Goal: Information Seeking & Learning: Learn about a topic

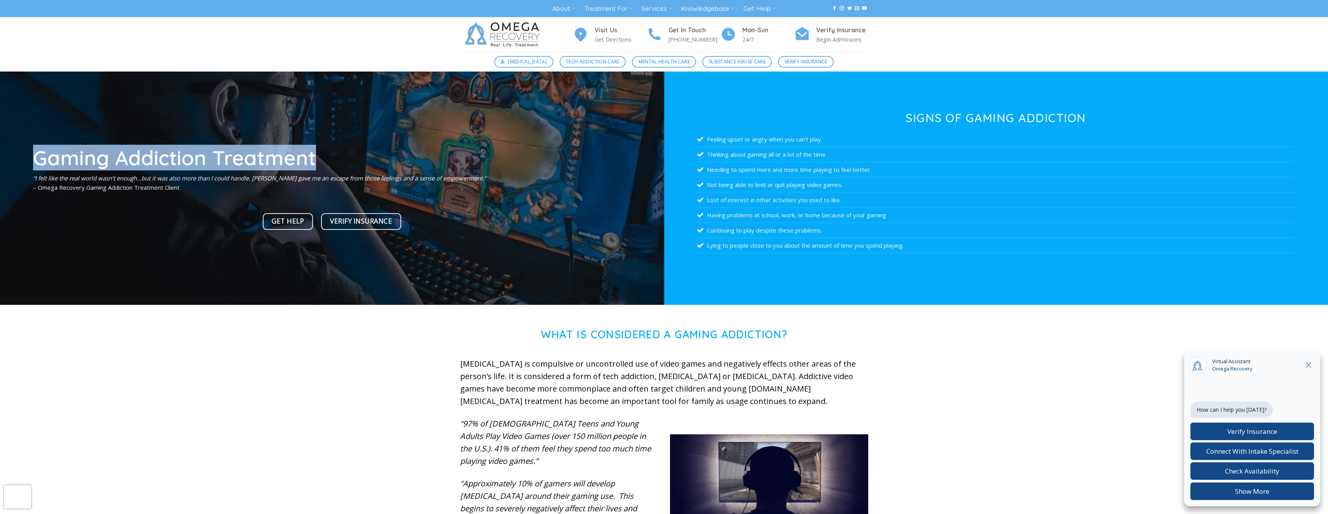
drag, startPoint x: 27, startPoint y: 157, endPoint x: 315, endPoint y: 160, distance: 288.4
click at [315, 160] on div "Gaming Addiction Treatment “I felt like the real world wasn’t enough…but it was…" at bounding box center [332, 188] width 664 height 233
copy div "Gaming Addiction Treatment"
click at [301, 77] on div at bounding box center [332, 188] width 664 height 233
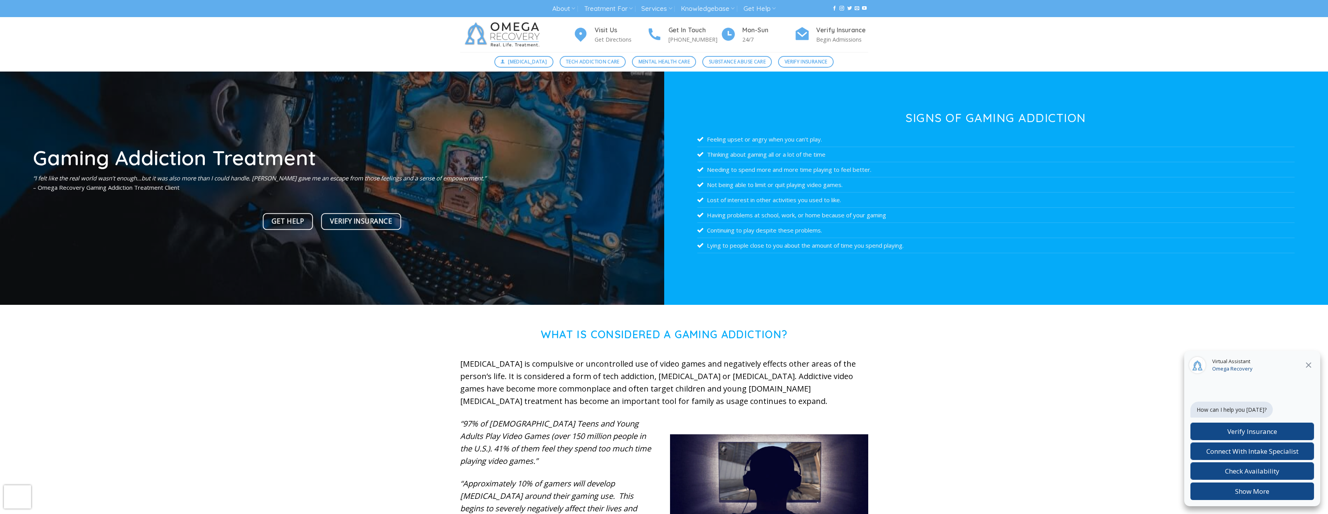
click at [391, 34] on div "Visit Us Get Directions Get In Touch [PHONE_NUMBER] Mon-[DATE] Verify Insurance…" at bounding box center [664, 34] width 1328 height 35
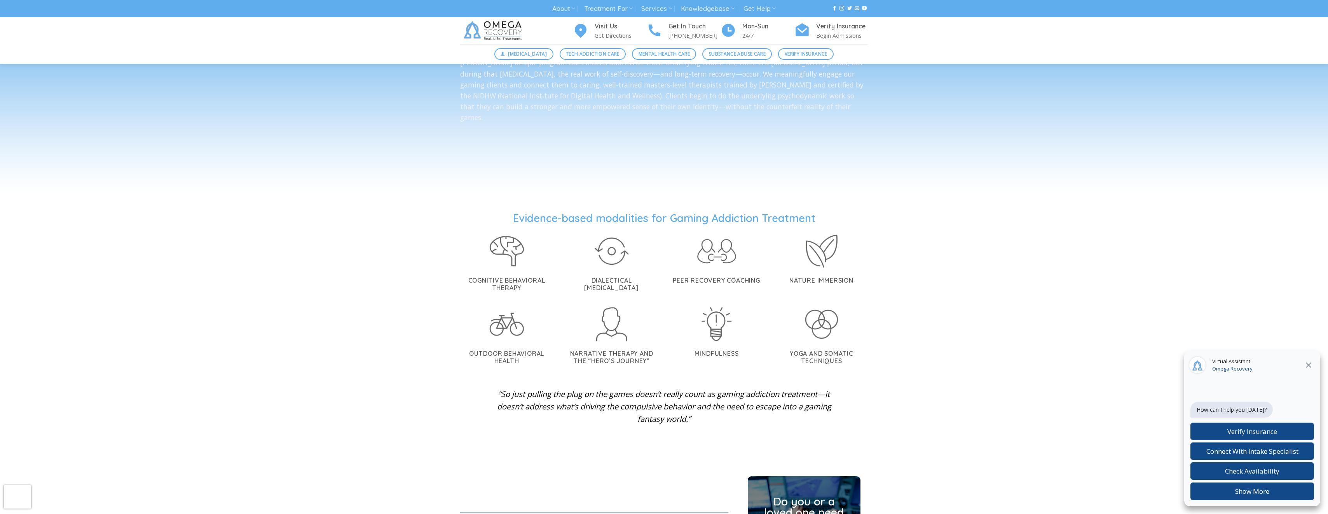
scroll to position [1438, 0]
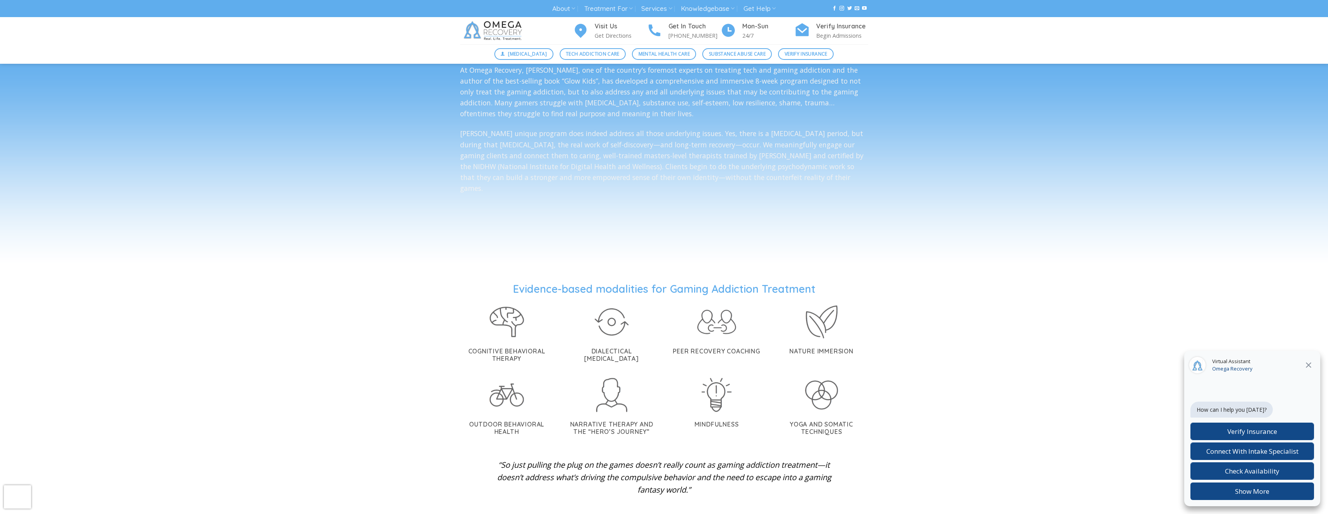
click at [619, 178] on p "[PERSON_NAME] unique program does indeed address all those underlying issues. Y…" at bounding box center [664, 161] width 408 height 66
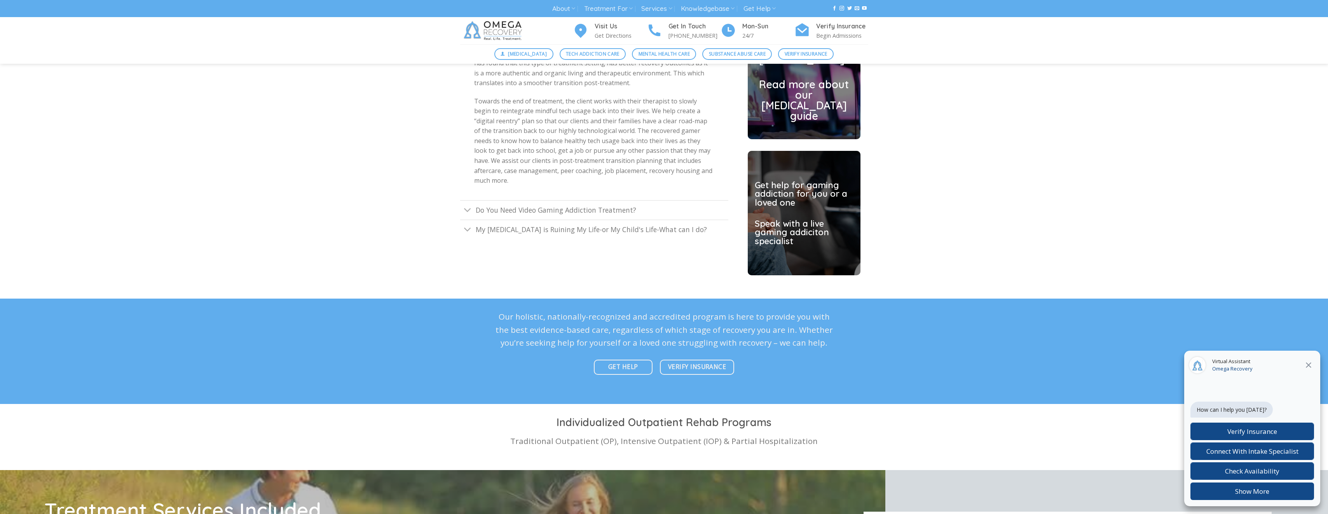
scroll to position [2216, 0]
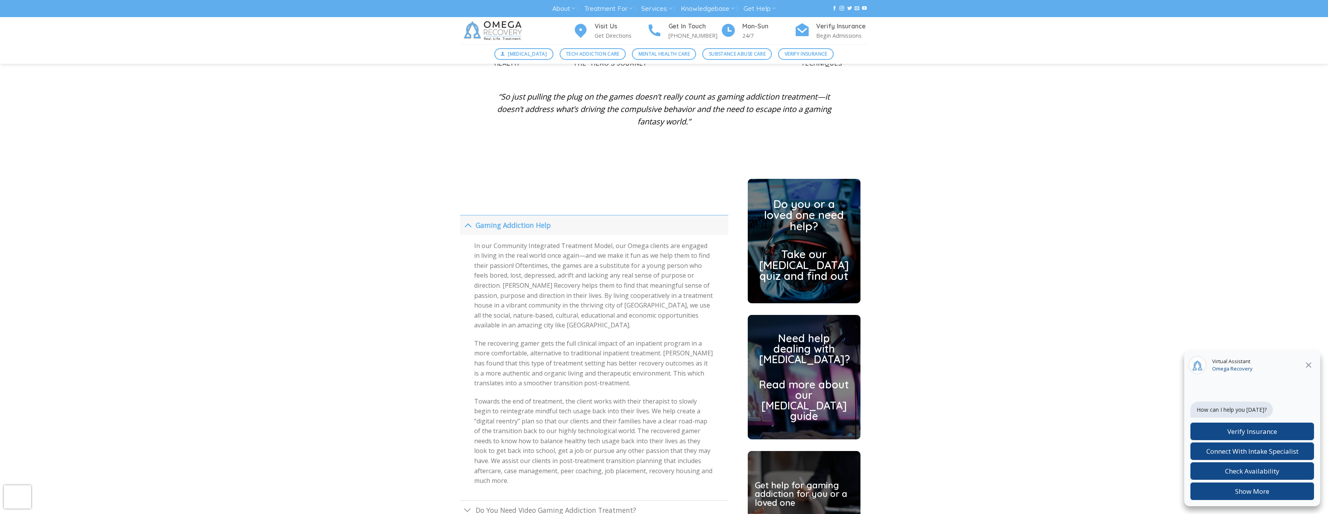
scroll to position [2039, 0]
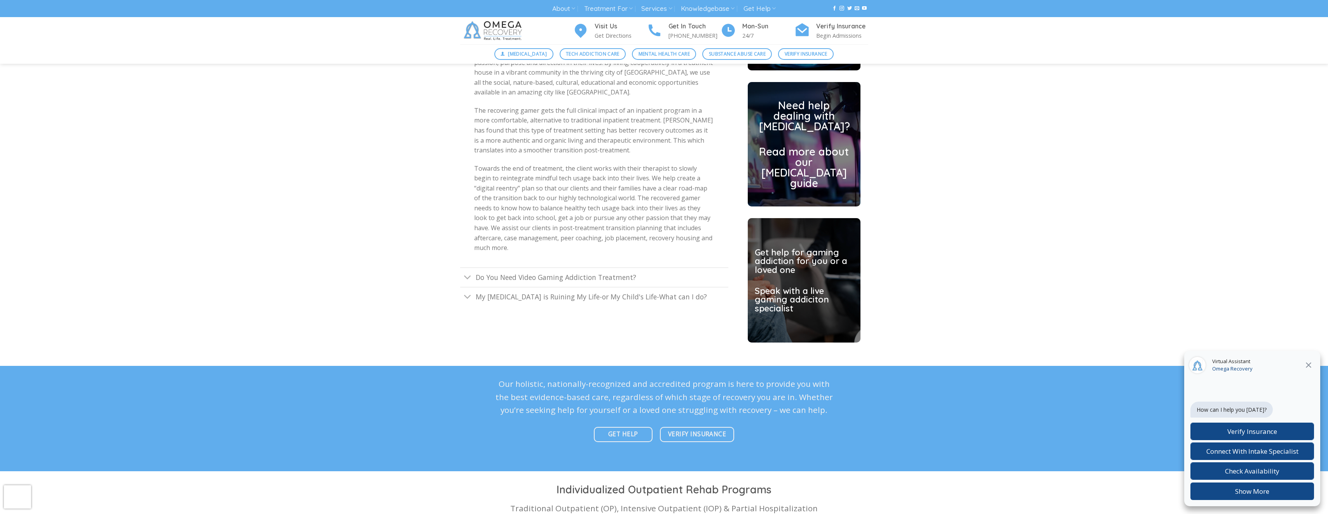
click at [1074, 147] on div "Gaming Addiction Help In our Community Integrated Treatment Model, our Omega cl…" at bounding box center [664, 150] width 1328 height 408
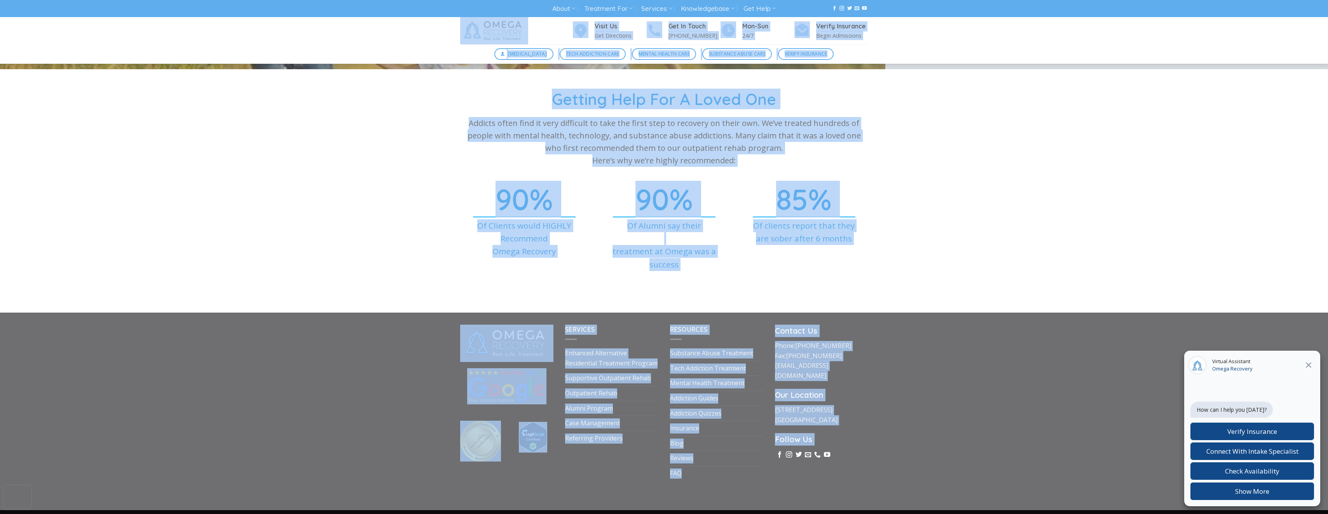
scroll to position [2692, 0]
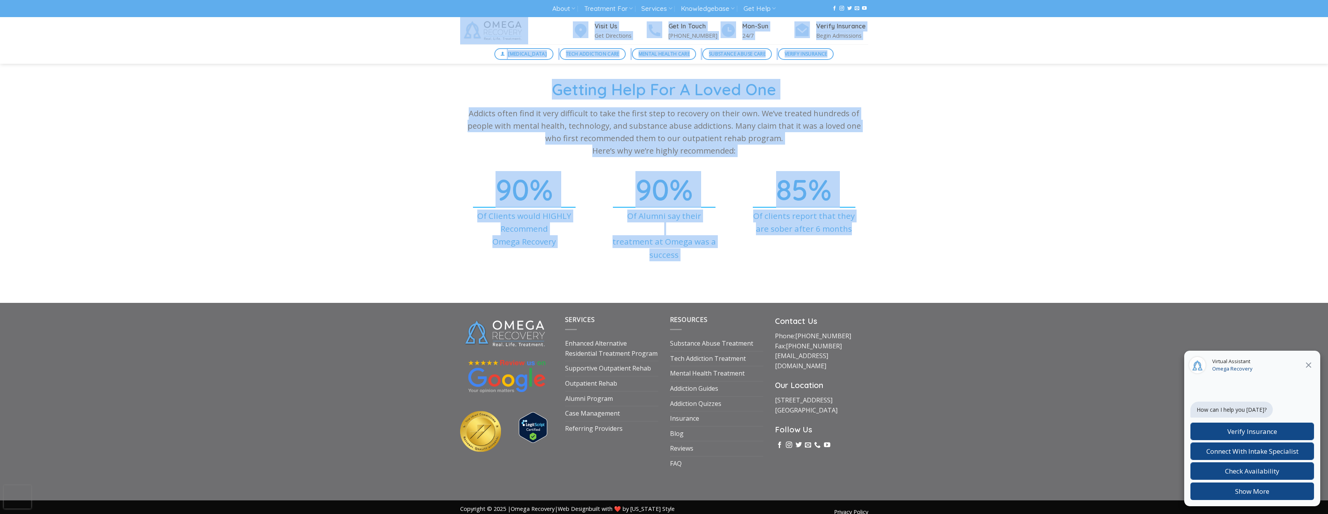
drag, startPoint x: 416, startPoint y: 19, endPoint x: 1017, endPoint y: 260, distance: 647.8
copy div "Lorem Ip Dol Sitametcon Adi El Seddo (403) 845-1046 Eiu-Tem 14/3 Incidi Utlabor…"
click at [345, 142] on div "Getting Help For A Loved One Addicts often find it very difficult to take the f…" at bounding box center [664, 181] width 1328 height 204
click at [473, 111] on p "Addicts often find it very difficult to take the first step to recovery on thei…" at bounding box center [664, 132] width 408 height 50
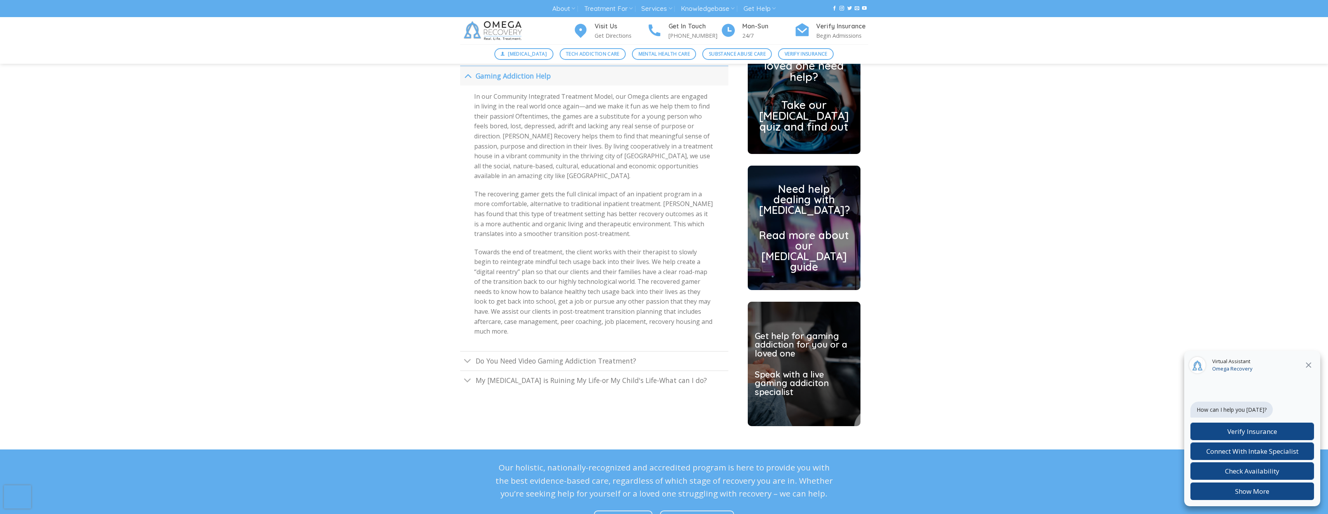
scroll to position [1953, 0]
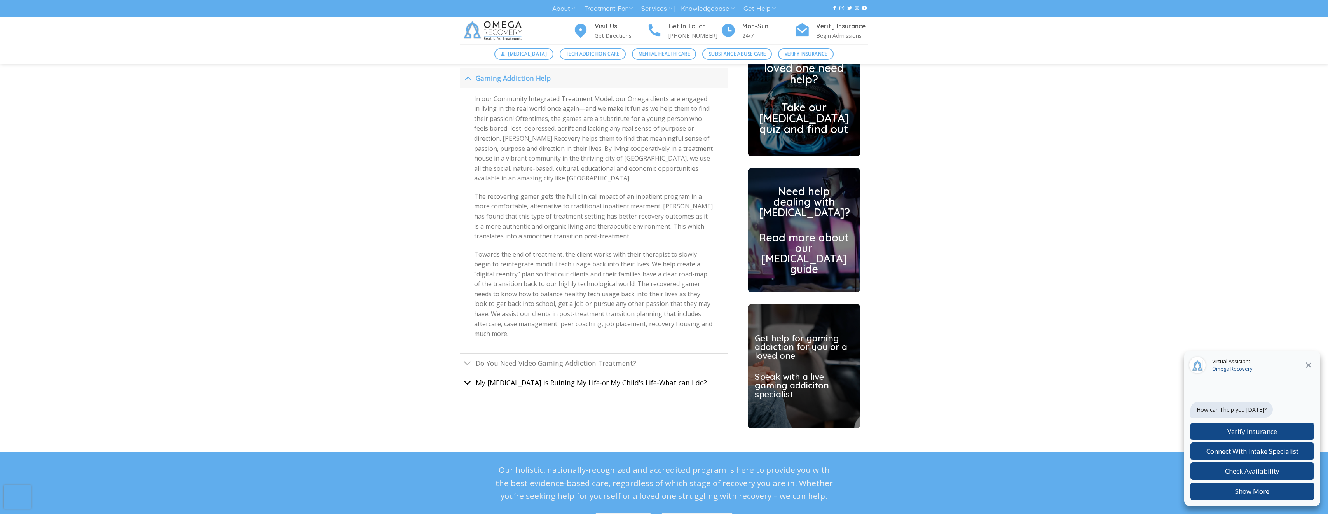
click at [463, 375] on button "Toggle" at bounding box center [467, 383] width 15 height 17
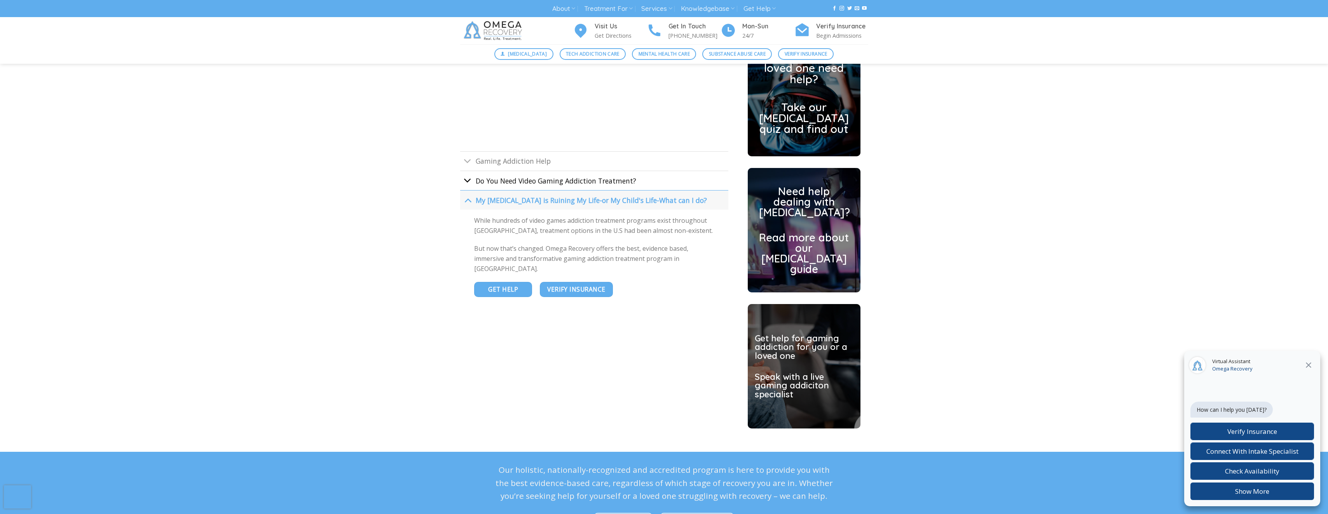
click at [471, 173] on icon "Toggle" at bounding box center [468, 180] width 8 height 14
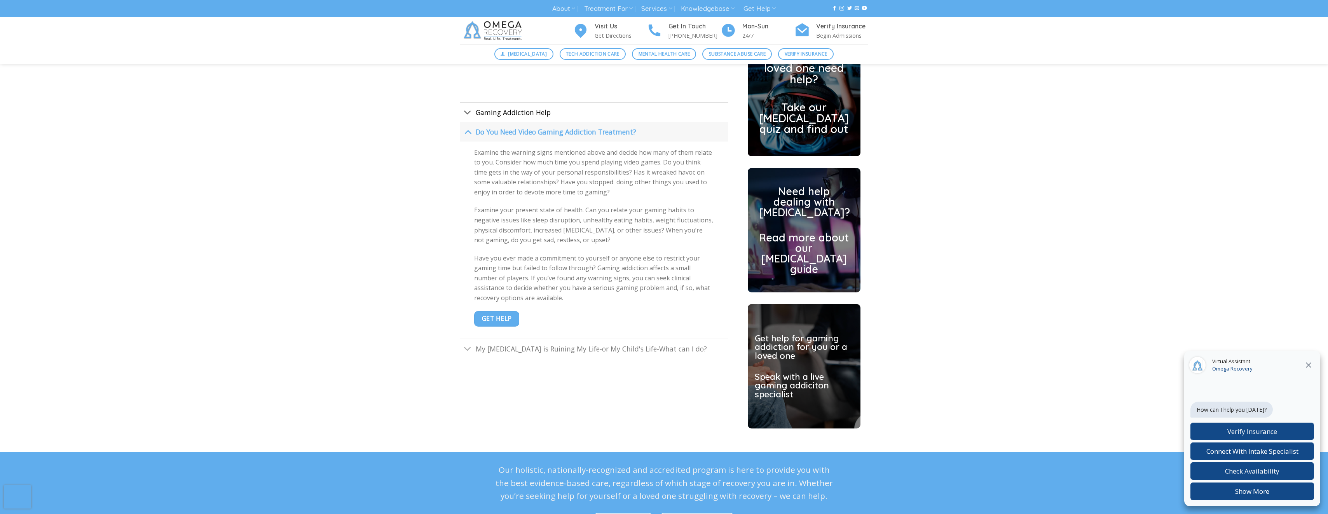
click at [475, 102] on link "Gaming Addiction Help" at bounding box center [594, 111] width 268 height 19
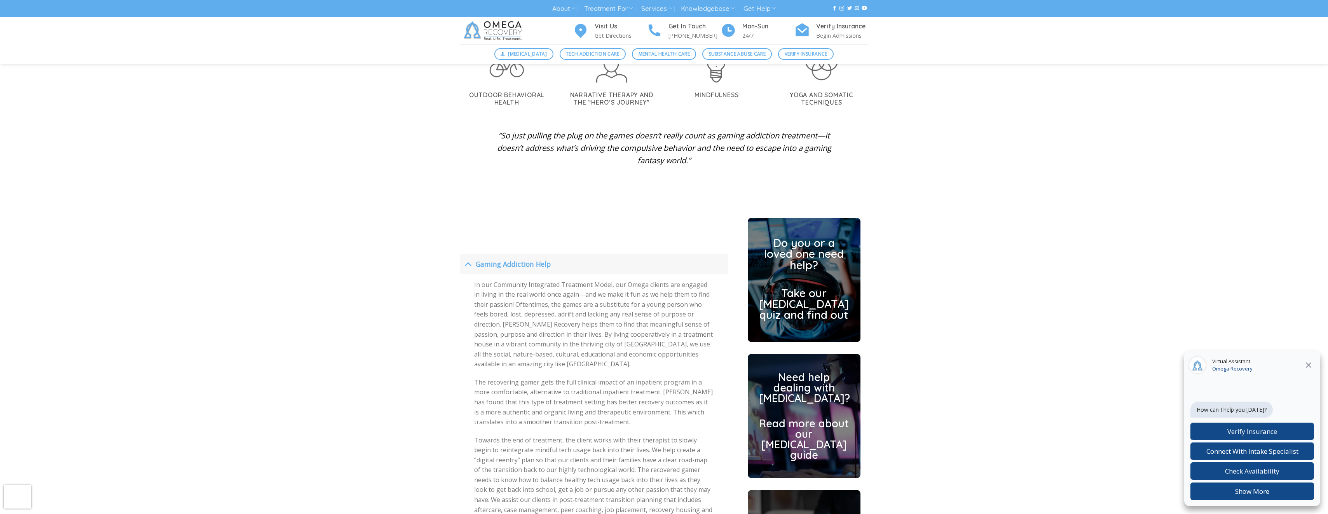
scroll to position [1720, 0]
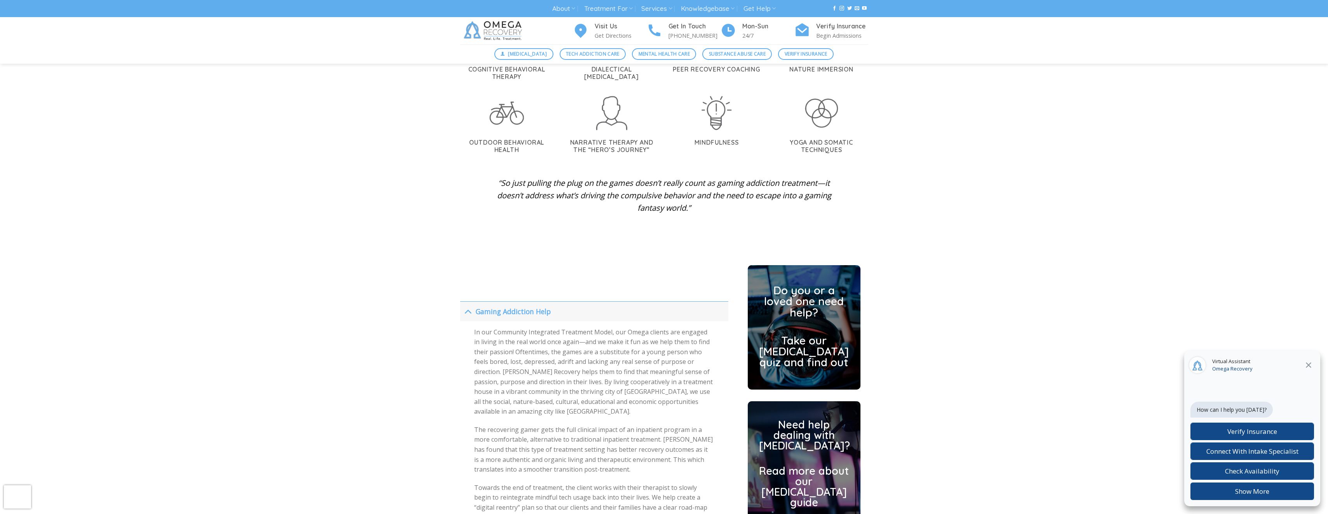
click at [412, 219] on div "Evidence-based modalities for Gaming Addiction Treatment Cognitive Behavioral T…" at bounding box center [664, 118] width 1328 height 236
click at [674, 404] on div "In our Community Integrated Treatment Model, our Omega clients are engaged in l…" at bounding box center [594, 453] width 268 height 265
click at [599, 301] on link "Gaming Addiction Help" at bounding box center [594, 310] width 268 height 19
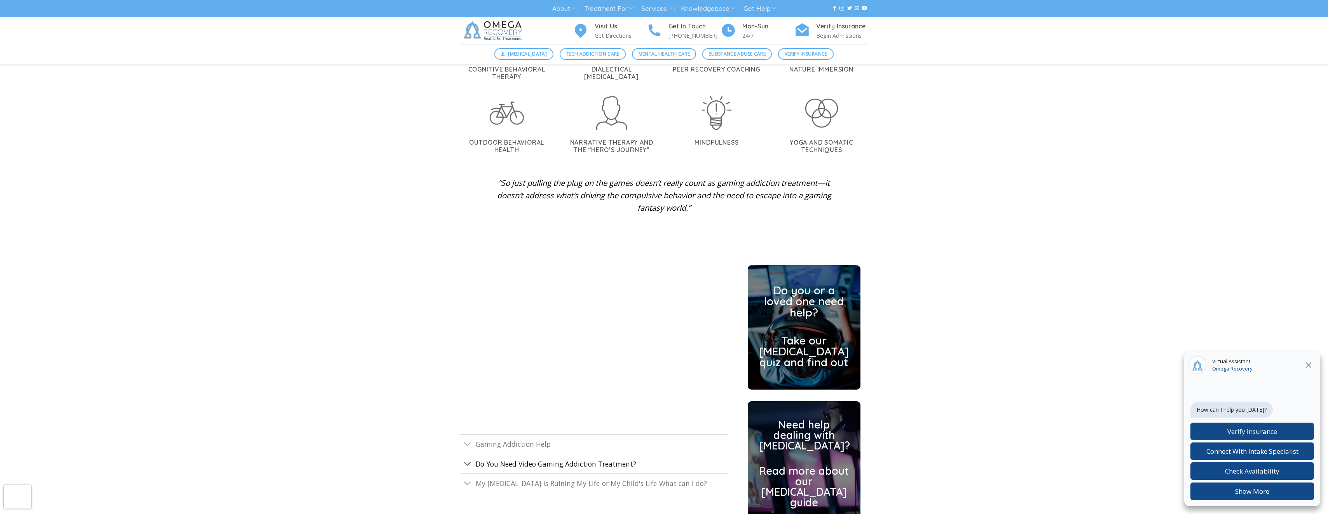
click at [550, 459] on span "Do You Need Video Gaming Addiction Treatment?" at bounding box center [556, 463] width 161 height 9
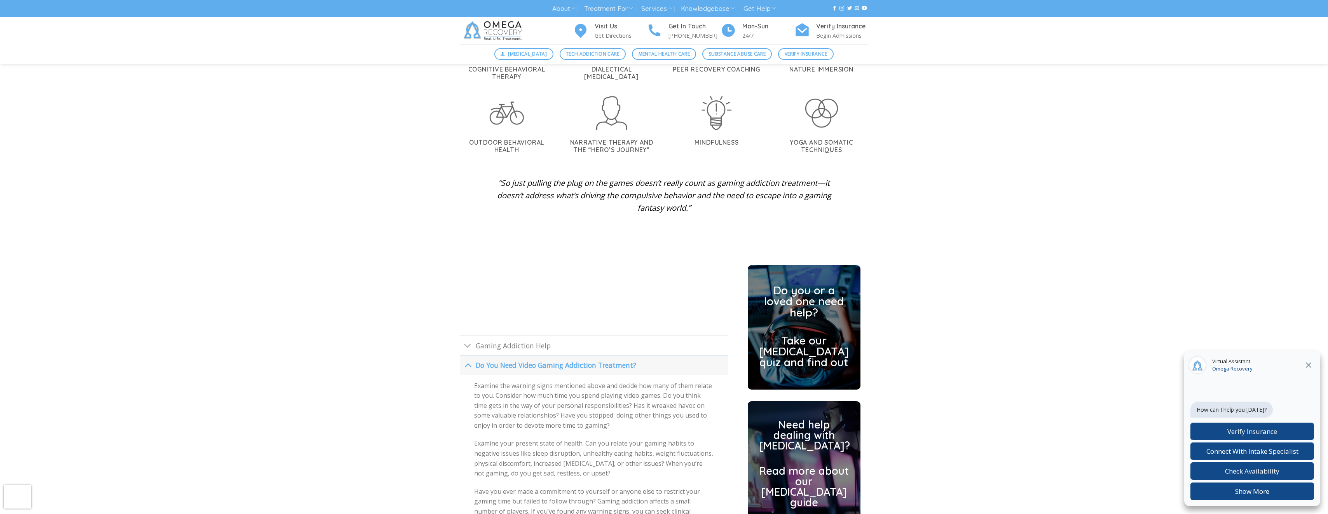
click at [566, 360] on span "Do You Need Video Gaming Addiction Treatment?" at bounding box center [556, 364] width 161 height 9
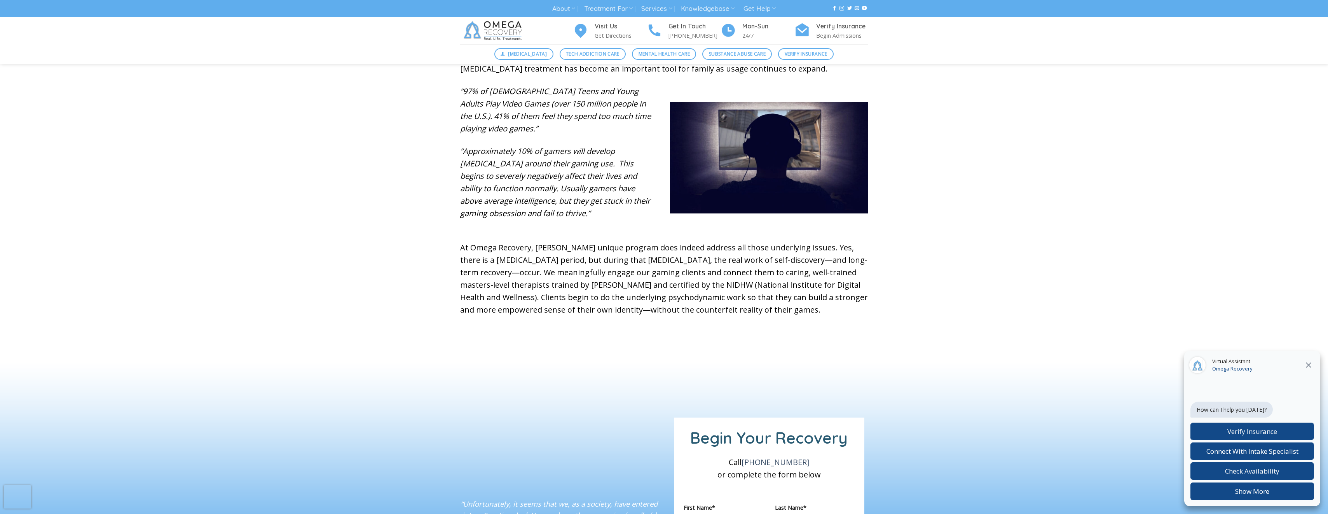
scroll to position [350, 0]
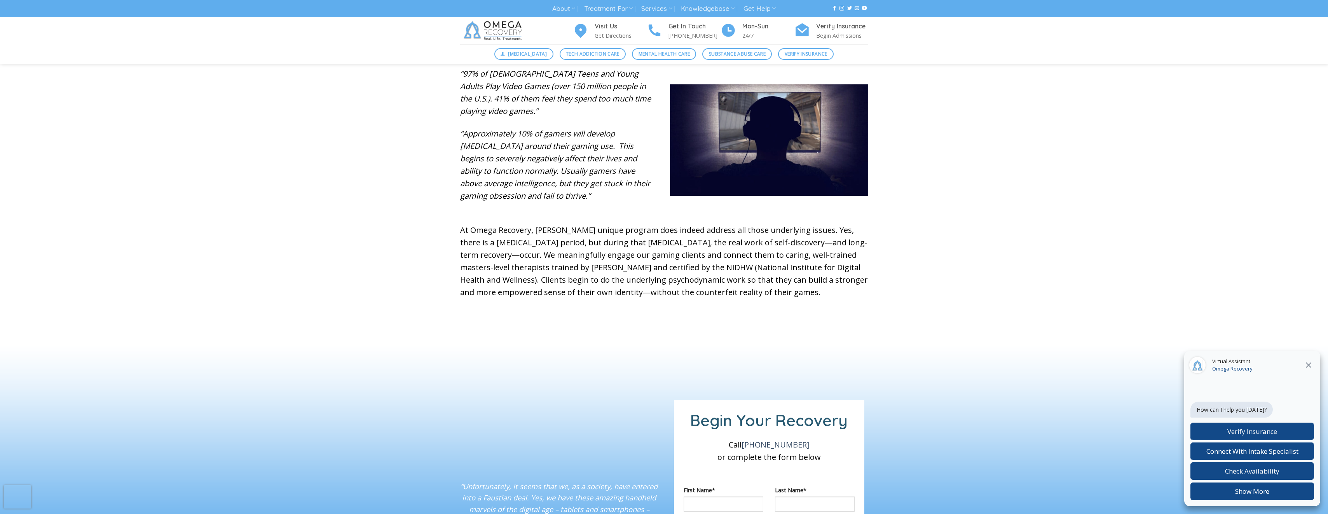
drag, startPoint x: 620, startPoint y: 205, endPoint x: 447, endPoint y: 125, distance: 191.3
click at [447, 125] on div "What is Considered a Gaming Addiction? [MEDICAL_DATA] is compulsive or uncontro…" at bounding box center [664, 149] width 1328 height 342
